Goal: Information Seeking & Learning: Check status

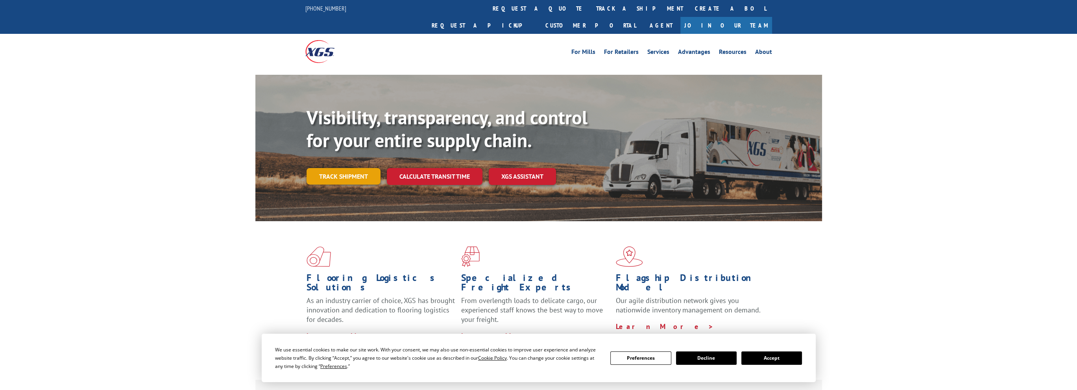
click at [351, 168] on link "Track shipment" at bounding box center [344, 176] width 74 height 17
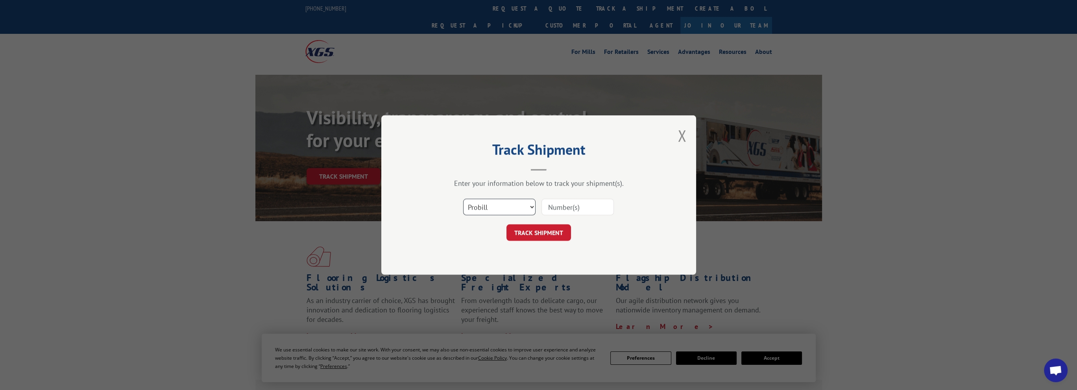
click at [502, 204] on select "Select category... Probill BOL PO" at bounding box center [499, 207] width 72 height 17
click at [576, 207] on input at bounding box center [577, 207] width 72 height 17
paste input "17503899"
type input "17503899"
click at [549, 229] on button "TRACK SHIPMENT" at bounding box center [538, 232] width 65 height 17
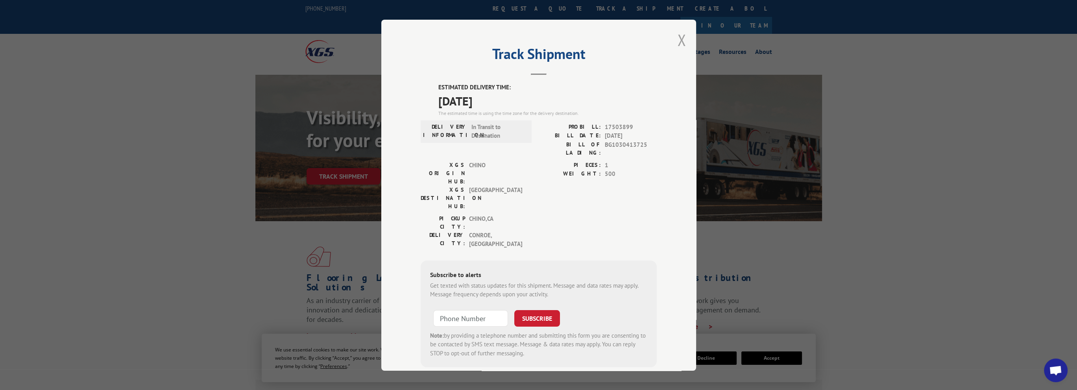
click at [679, 33] on button "Close modal" at bounding box center [682, 40] width 9 height 21
